Goal: Task Accomplishment & Management: Manage account settings

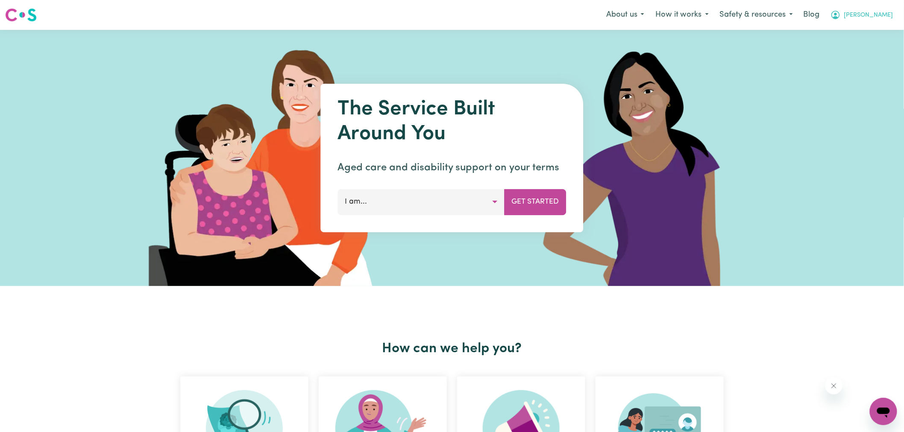
click at [839, 15] on icon "My Account" at bounding box center [835, 15] width 9 height 9
drag, startPoint x: 863, startPoint y: 44, endPoint x: 863, endPoint y: 40, distance: 4.3
click at [863, 44] on link "Logout" at bounding box center [863, 49] width 67 height 16
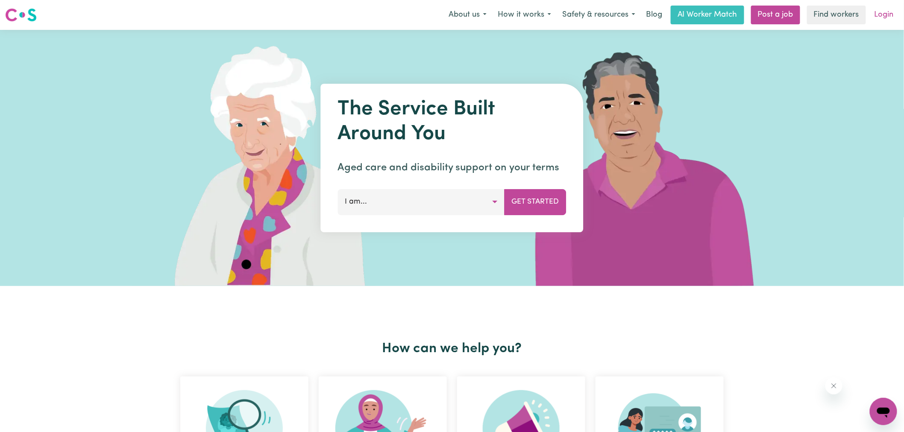
click at [877, 16] on link "Login" at bounding box center [883, 15] width 29 height 19
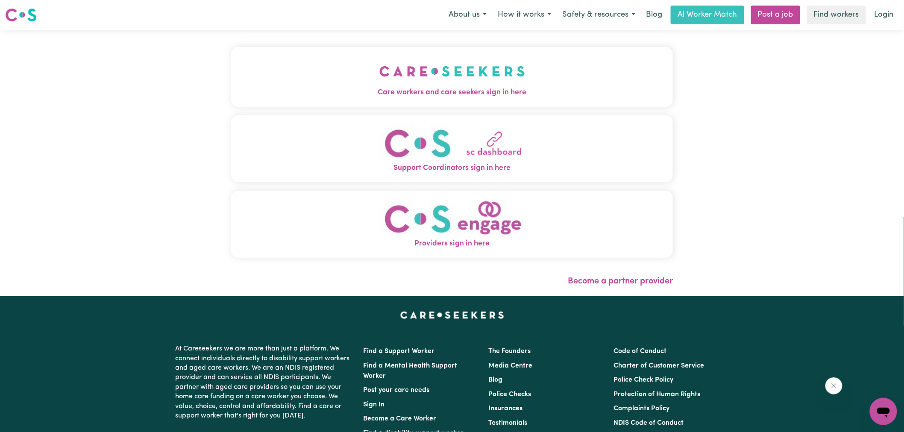
click at [394, 82] on img "Care workers and care seekers sign in here" at bounding box center [452, 72] width 146 height 32
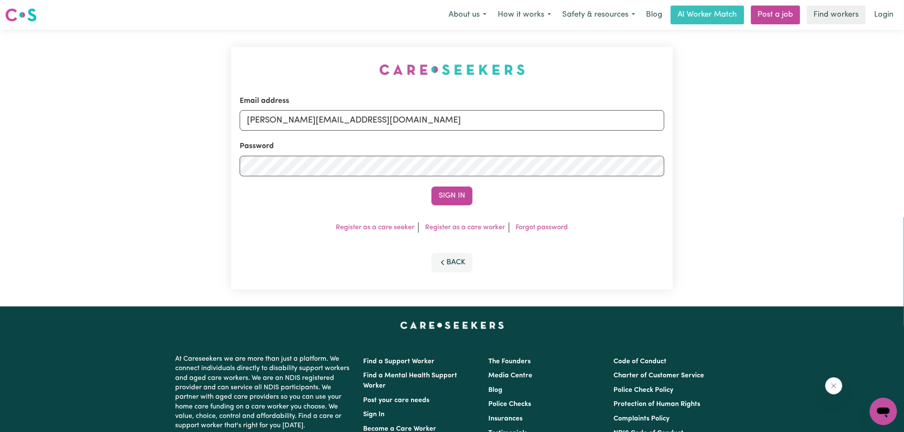
drag, startPoint x: 295, startPoint y: 54, endPoint x: 386, endPoint y: 94, distance: 100.2
click at [295, 52] on div "Email address [PERSON_NAME][EMAIL_ADDRESS][DOMAIN_NAME] Password Sign In Regist…" at bounding box center [452, 168] width 452 height 277
click at [383, 120] on input "[PERSON_NAME][EMAIL_ADDRESS][DOMAIN_NAME]" at bounding box center [452, 120] width 424 height 20
drag, startPoint x: 297, startPoint y: 122, endPoint x: 771, endPoint y: 155, distance: 475.5
click at [771, 155] on div "Email address [EMAIL_ADDRESS][DOMAIN_NAME] Password Sign In Register as a care …" at bounding box center [452, 168] width 904 height 277
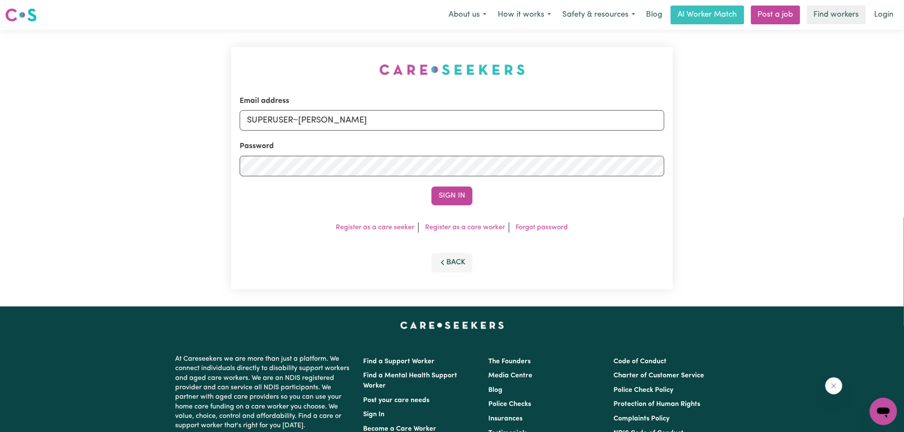
type input "[EMAIL_ADDRESS][DOMAIN_NAME]"
click at [431, 187] on button "Sign In" at bounding box center [451, 196] width 41 height 19
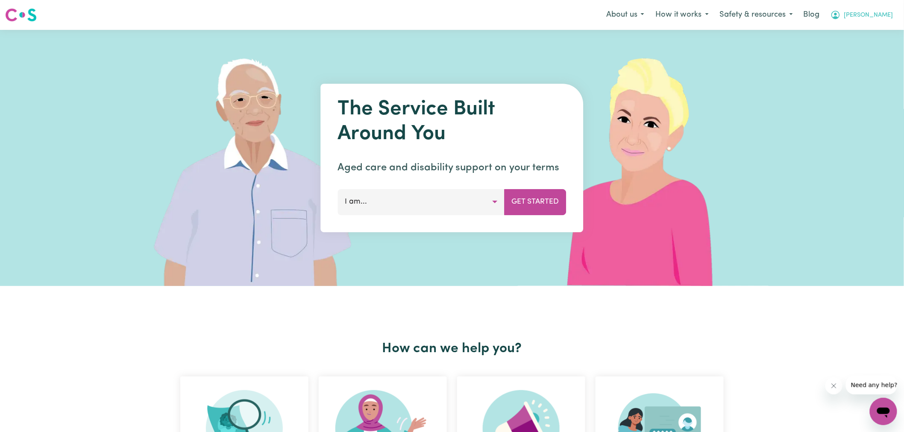
click at [840, 16] on icon "My Account" at bounding box center [835, 15] width 10 height 10
click at [846, 53] on link "Logout" at bounding box center [863, 49] width 67 height 16
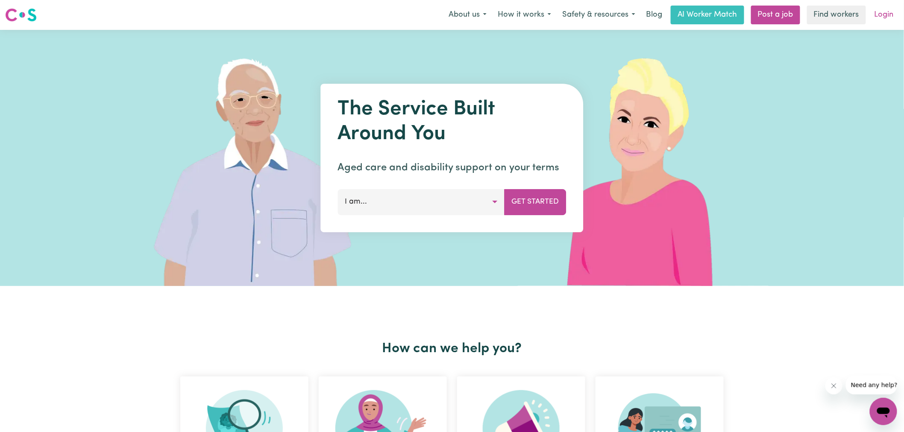
click at [891, 20] on link "Login" at bounding box center [883, 15] width 29 height 19
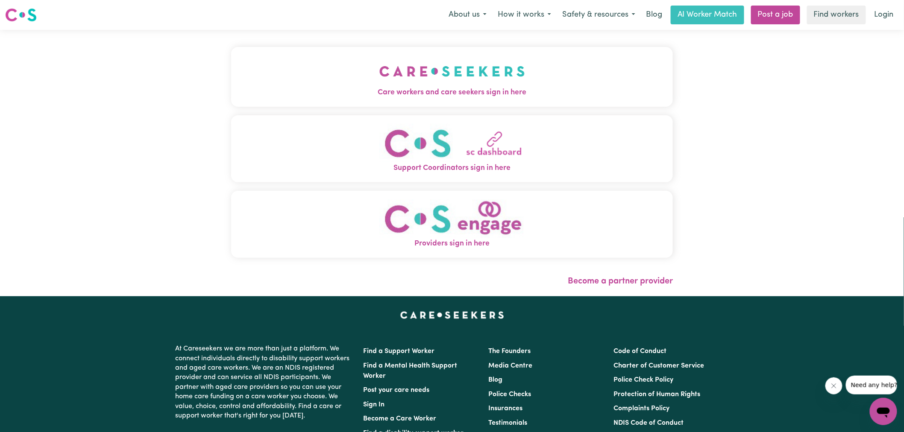
click at [485, 235] on img "Providers sign in here" at bounding box center [452, 218] width 146 height 39
